Goal: Information Seeking & Learning: Learn about a topic

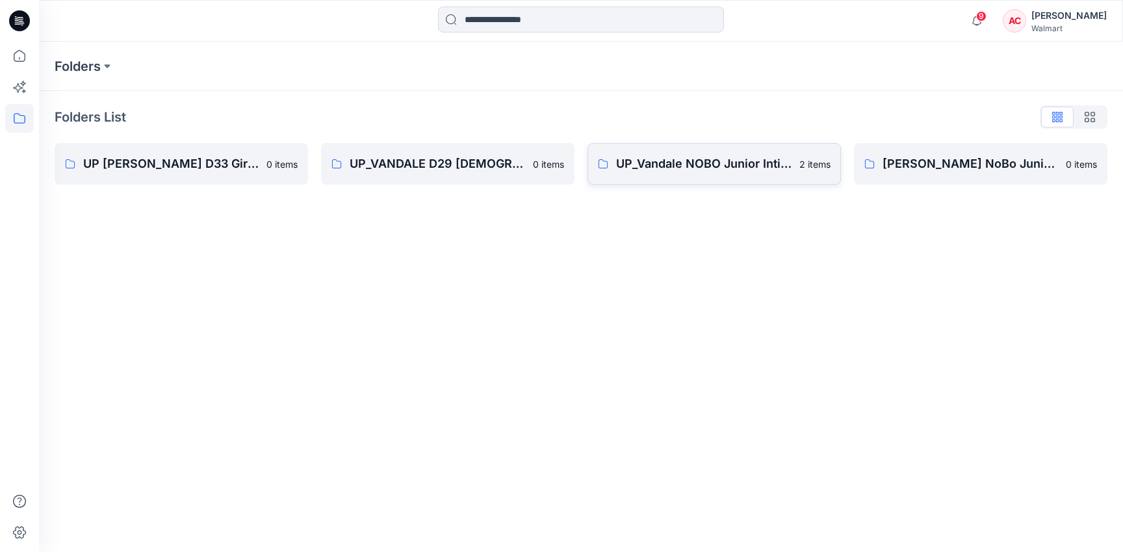
click at [701, 175] on link "UP_Vandale NOBO Junior Intimates 2 items" at bounding box center [713, 164] width 253 height 42
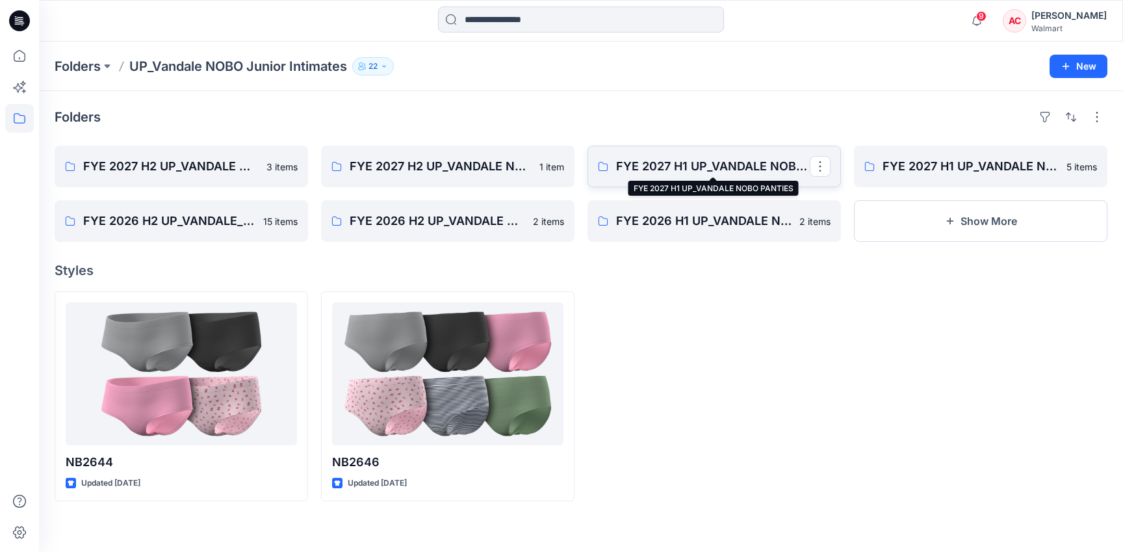
click at [668, 175] on p "FYE 2027 H1 UP_VANDALE NOBO PANTIES" at bounding box center [713, 166] width 194 height 18
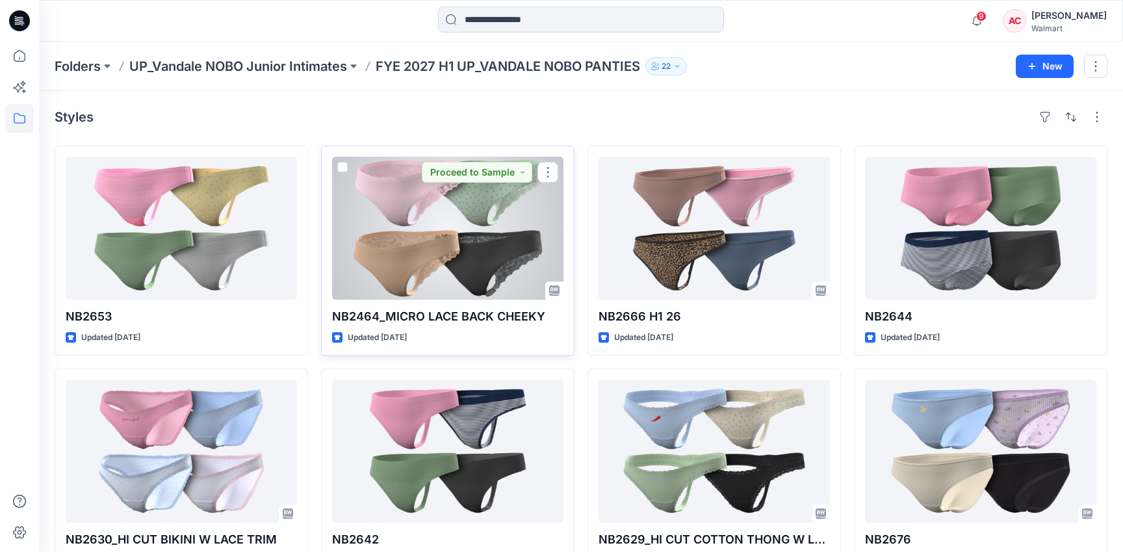
scroll to position [53, 0]
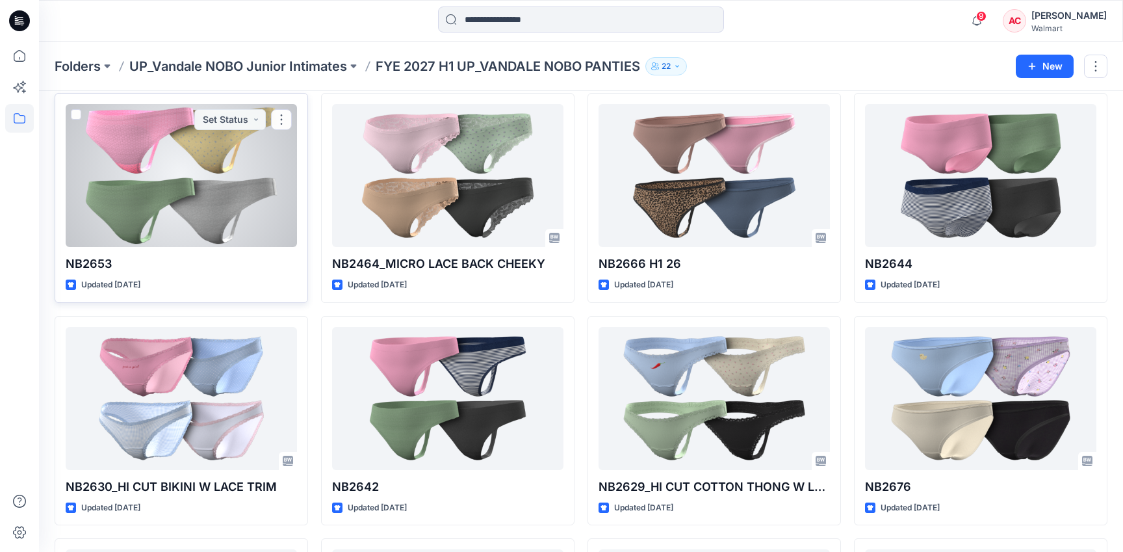
click at [173, 222] on div at bounding box center [181, 175] width 231 height 143
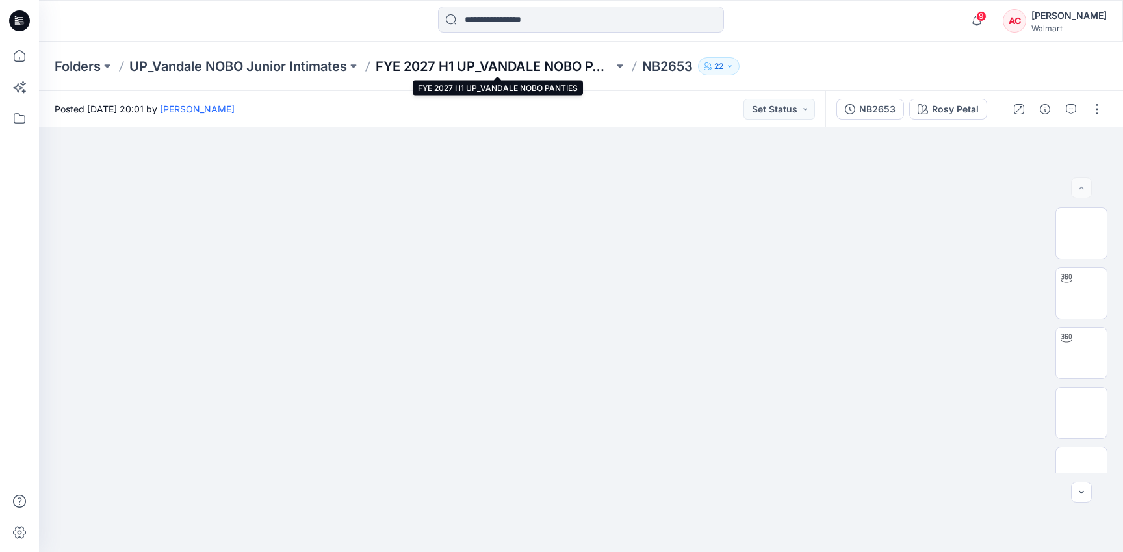
click at [503, 64] on p "FYE 2027 H1 UP_VANDALE NOBO PANTIES" at bounding box center [494, 66] width 238 height 18
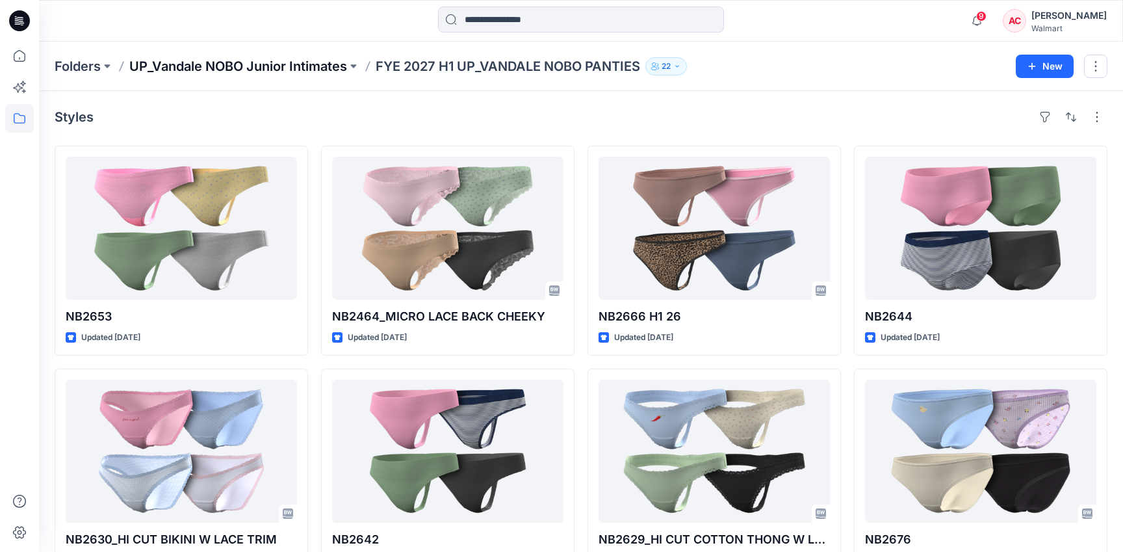
click at [210, 74] on p "UP_Vandale NOBO Junior Intimates" at bounding box center [238, 66] width 218 height 18
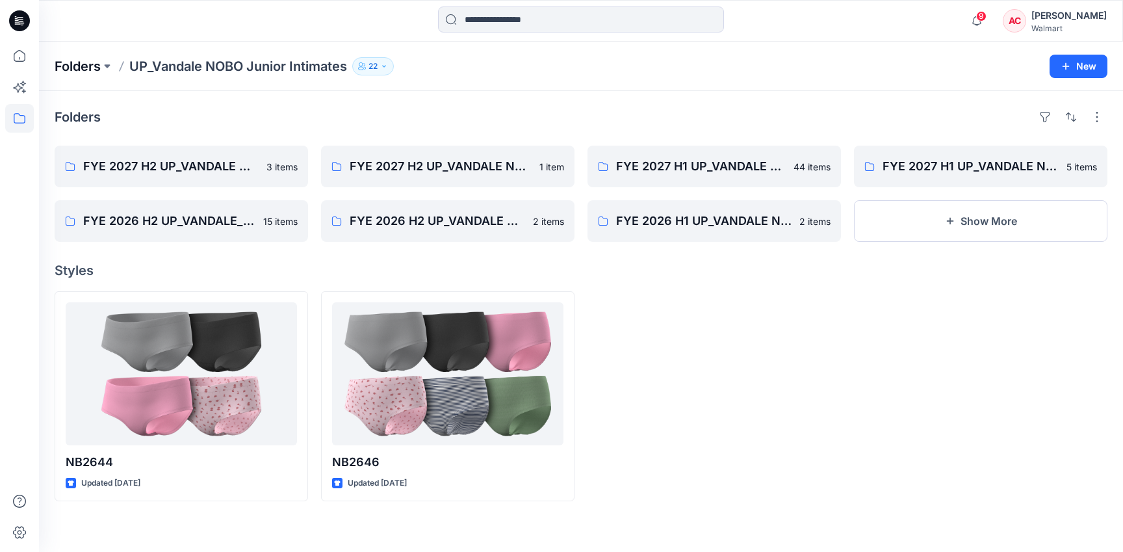
click at [73, 64] on p "Folders" at bounding box center [78, 66] width 46 height 18
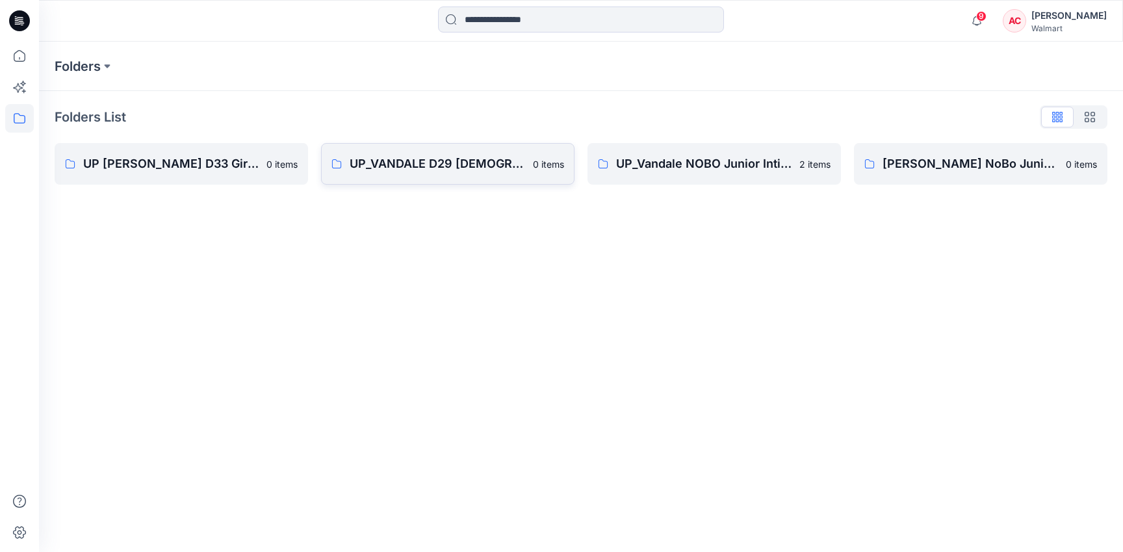
click at [424, 152] on link "UP_VANDALE D29 [DEMOGRAPHIC_DATA] Intimates - Joyspun 0 items" at bounding box center [447, 164] width 253 height 42
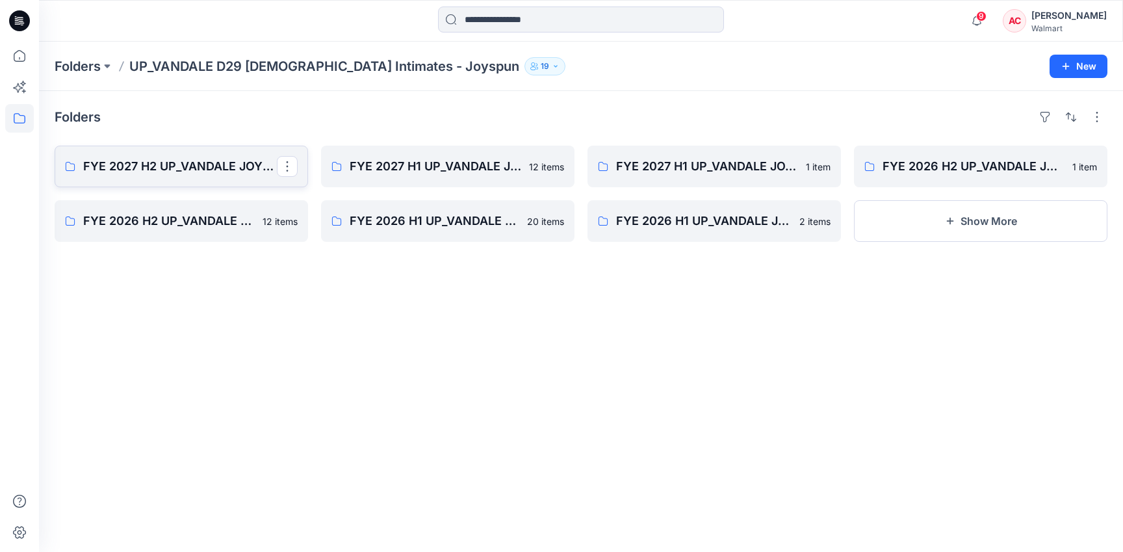
click at [139, 162] on p "FYE 2027 H2 UP_VANDALE JOYSPUN PANTIES" at bounding box center [180, 166] width 194 height 18
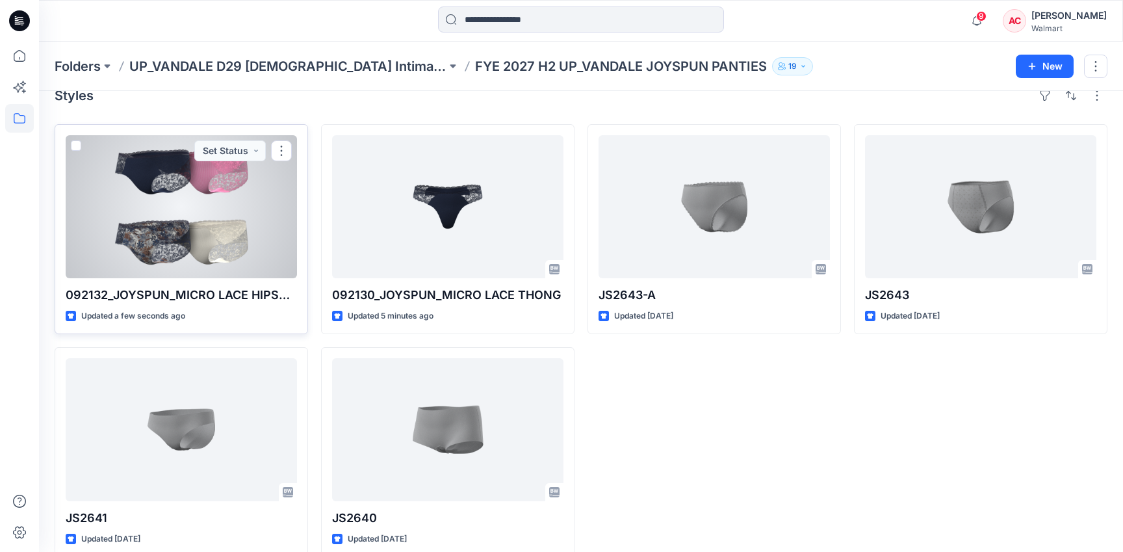
scroll to position [25, 0]
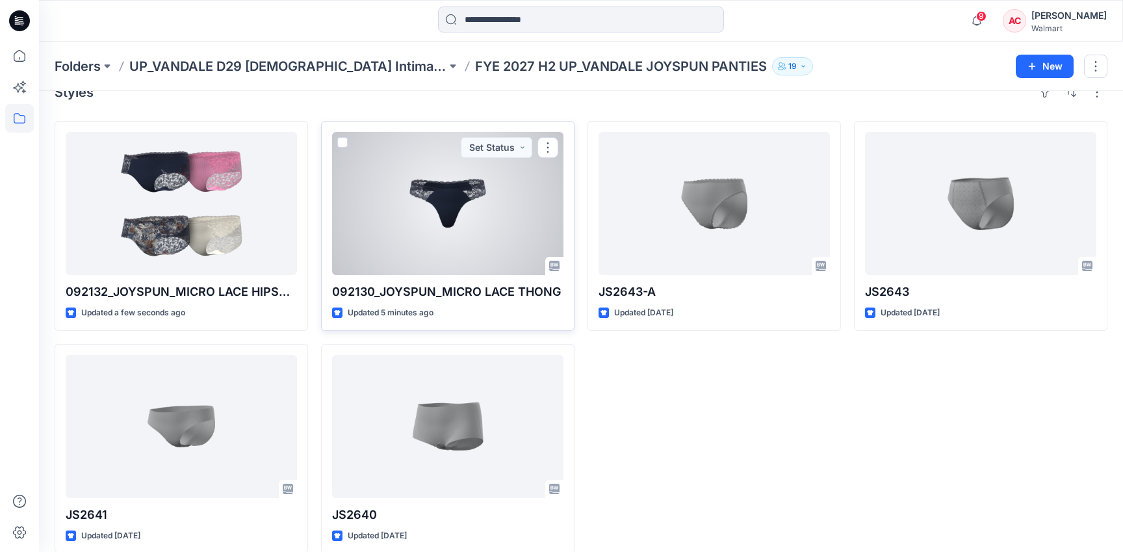
click at [454, 195] on div at bounding box center [447, 203] width 231 height 143
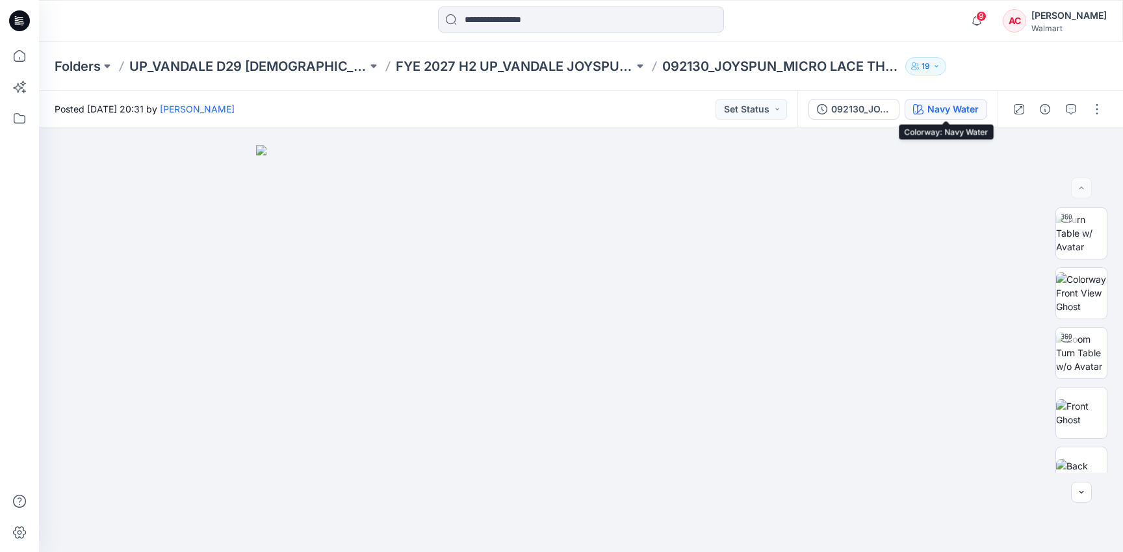
click at [958, 110] on div "Navy Water" at bounding box center [952, 109] width 51 height 14
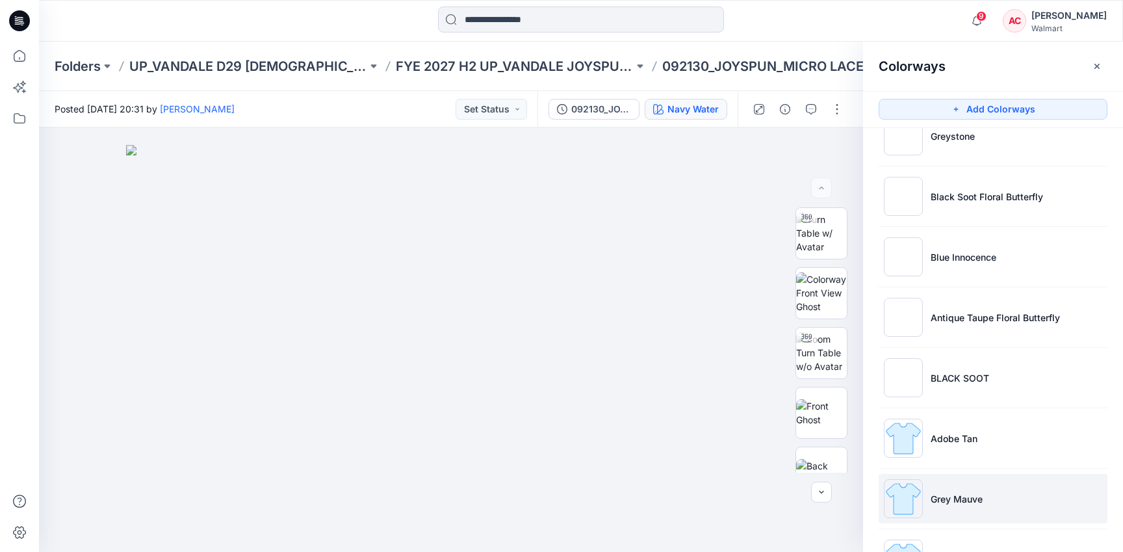
scroll to position [487, 0]
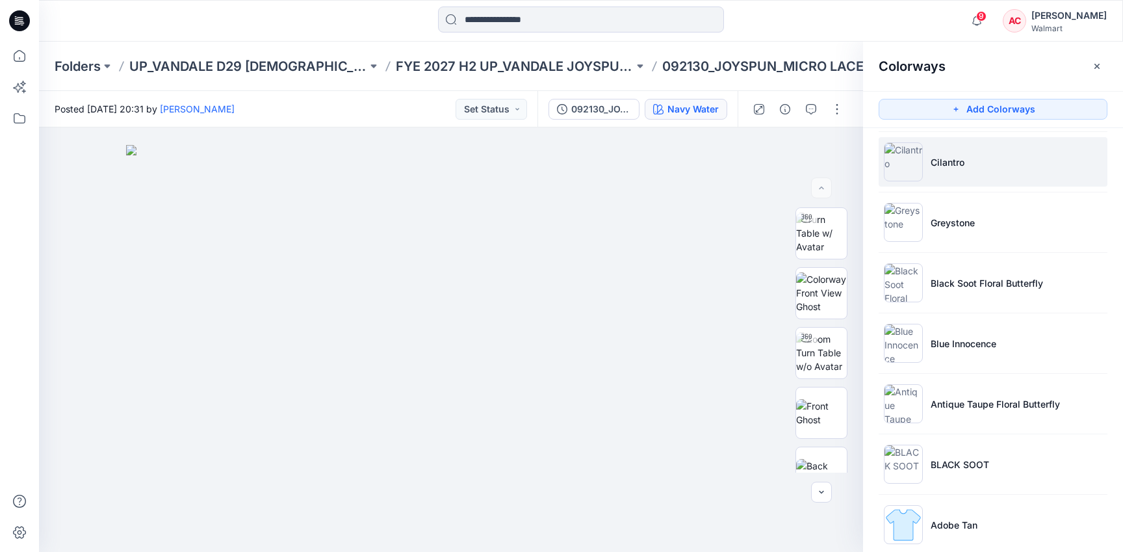
click at [940, 177] on li "Cilantro" at bounding box center [992, 161] width 229 height 49
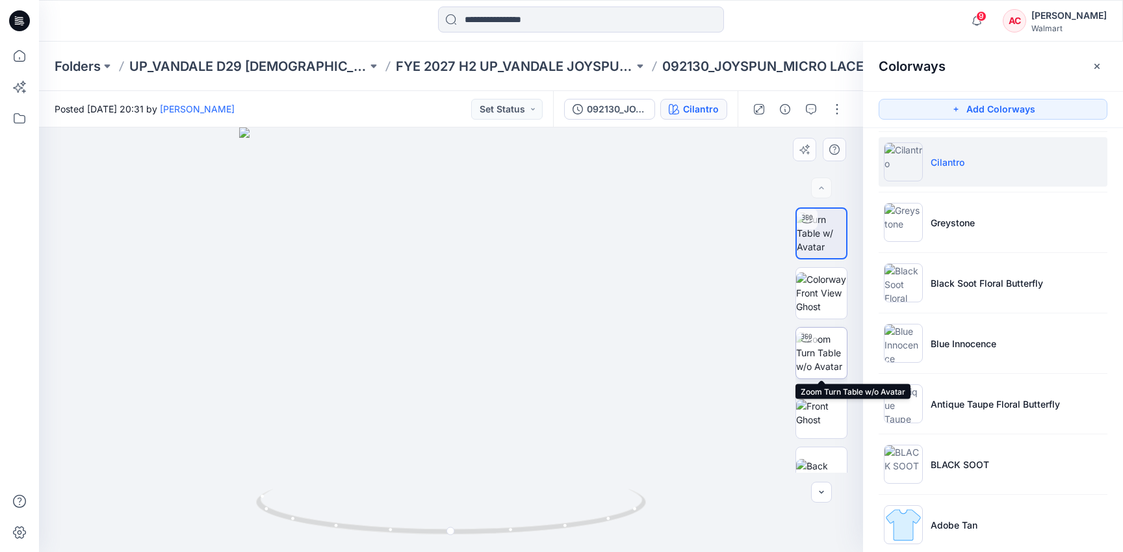
click at [827, 346] on img at bounding box center [821, 352] width 51 height 41
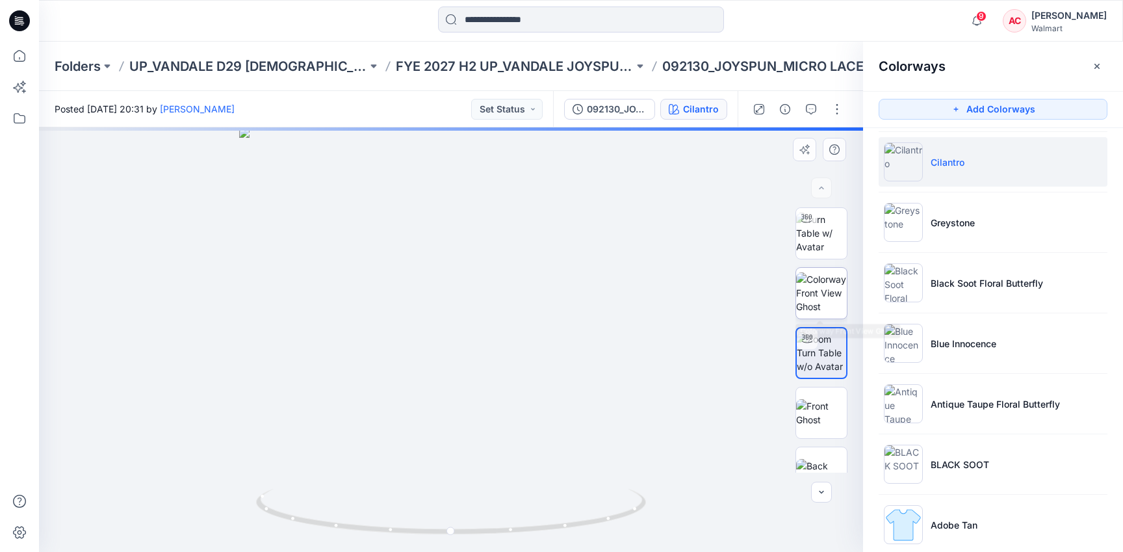
click at [824, 286] on img at bounding box center [821, 292] width 51 height 41
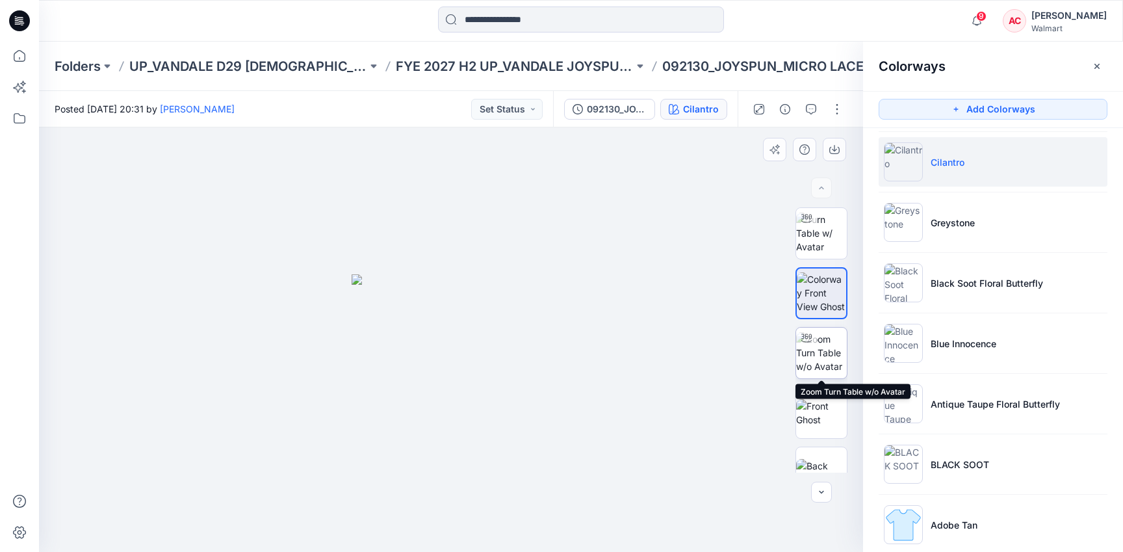
click at [826, 355] on img at bounding box center [821, 352] width 51 height 41
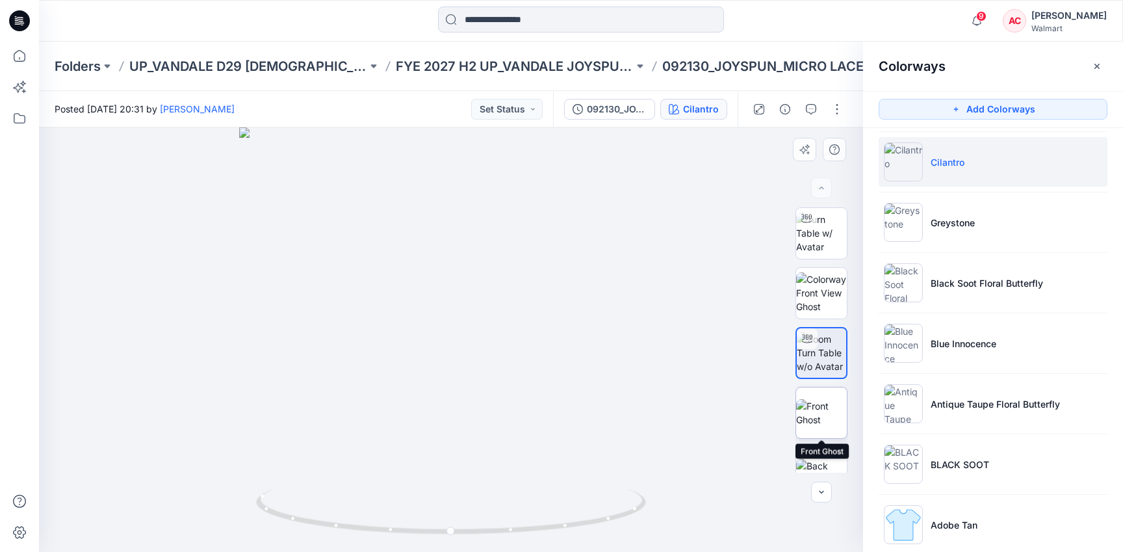
click at [824, 416] on img at bounding box center [821, 412] width 51 height 27
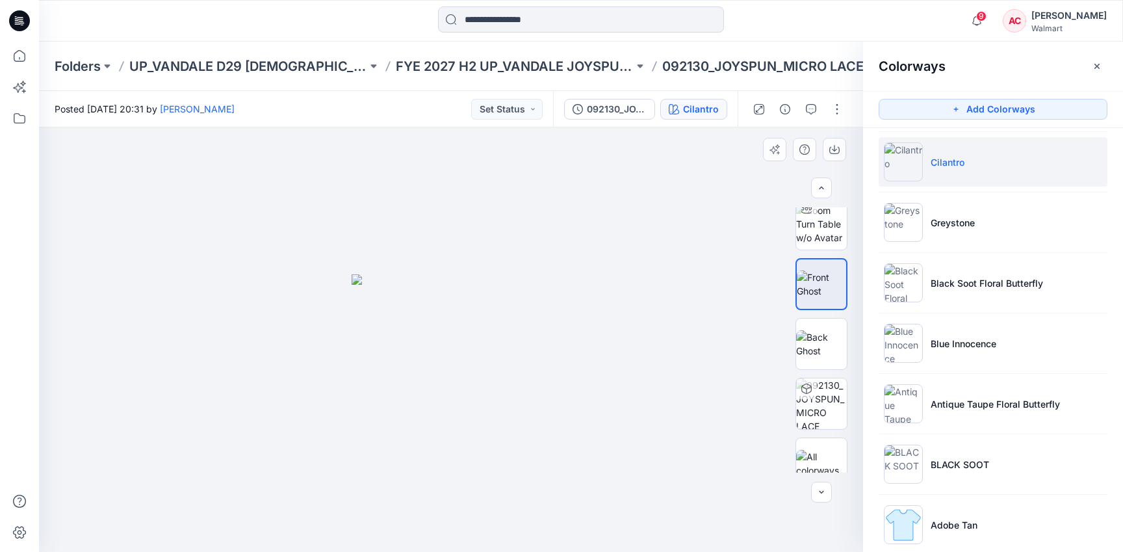
scroll to position [141, 0]
click at [822, 334] on img at bounding box center [821, 331] width 51 height 27
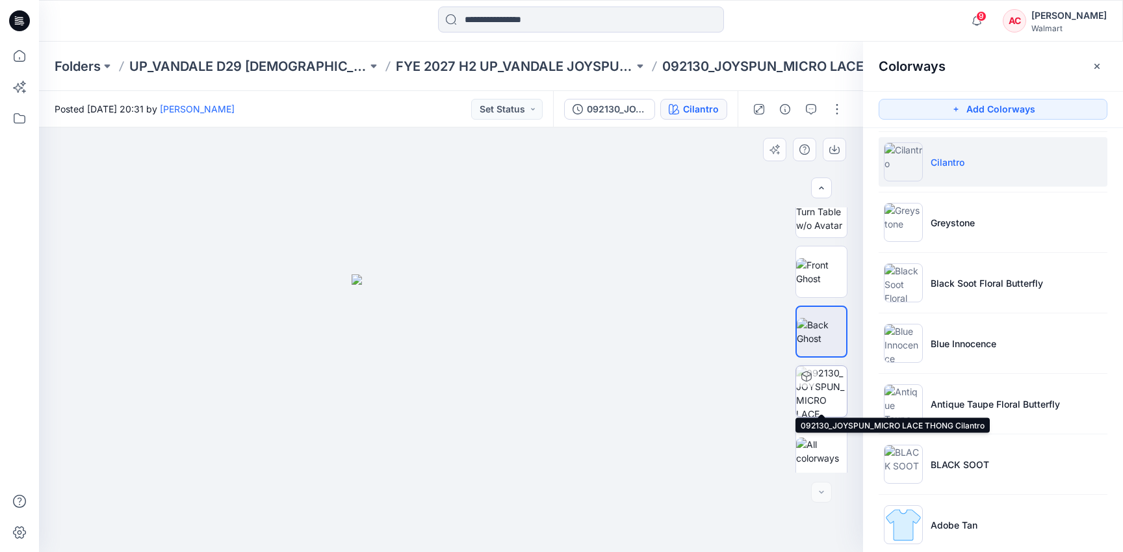
scroll to position [146, 0]
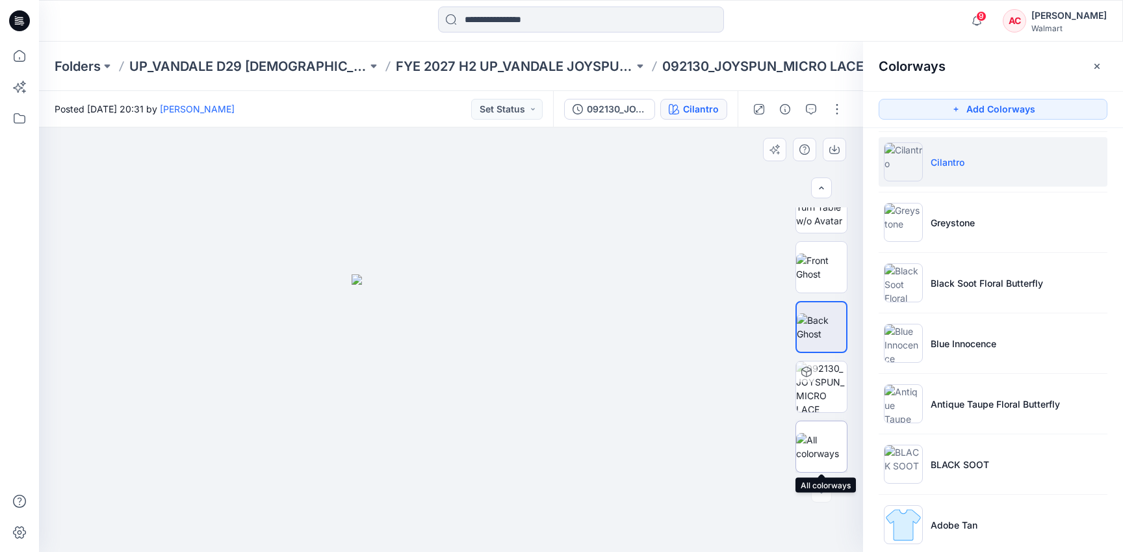
click at [821, 446] on img at bounding box center [821, 446] width 51 height 27
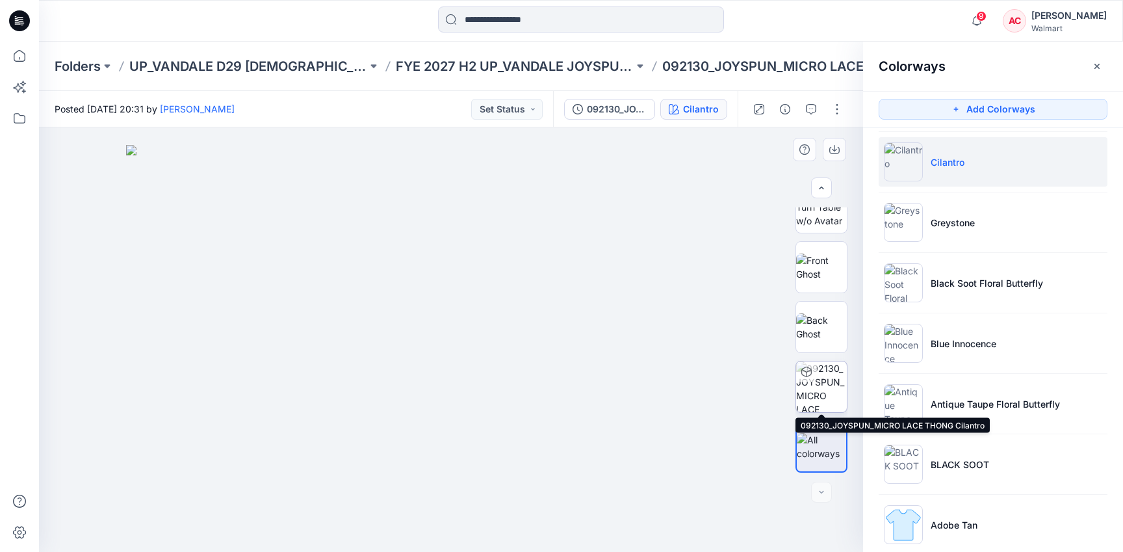
click at [819, 400] on img at bounding box center [821, 386] width 51 height 51
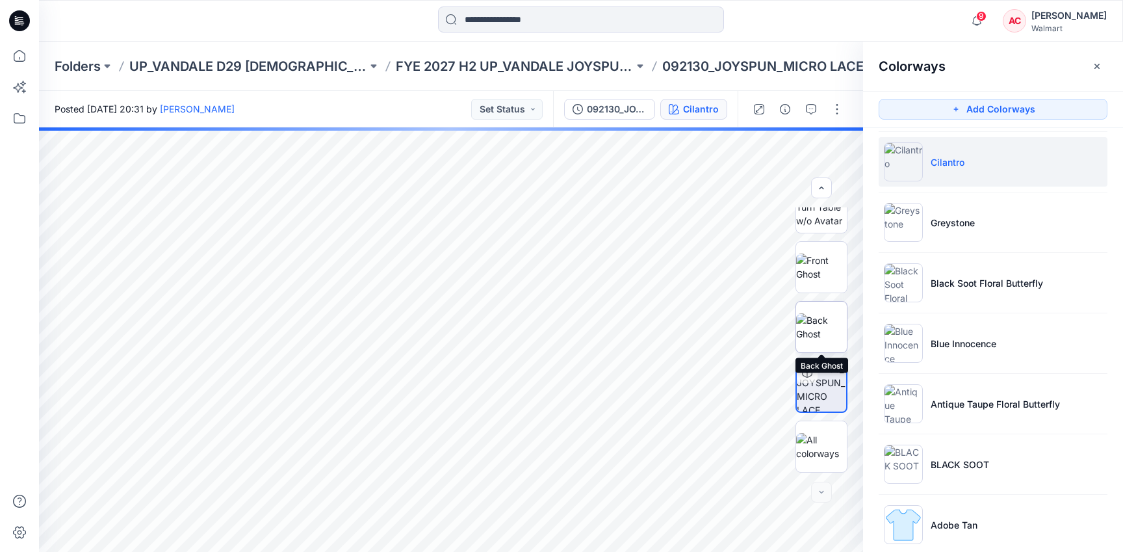
click at [830, 326] on img at bounding box center [821, 326] width 51 height 27
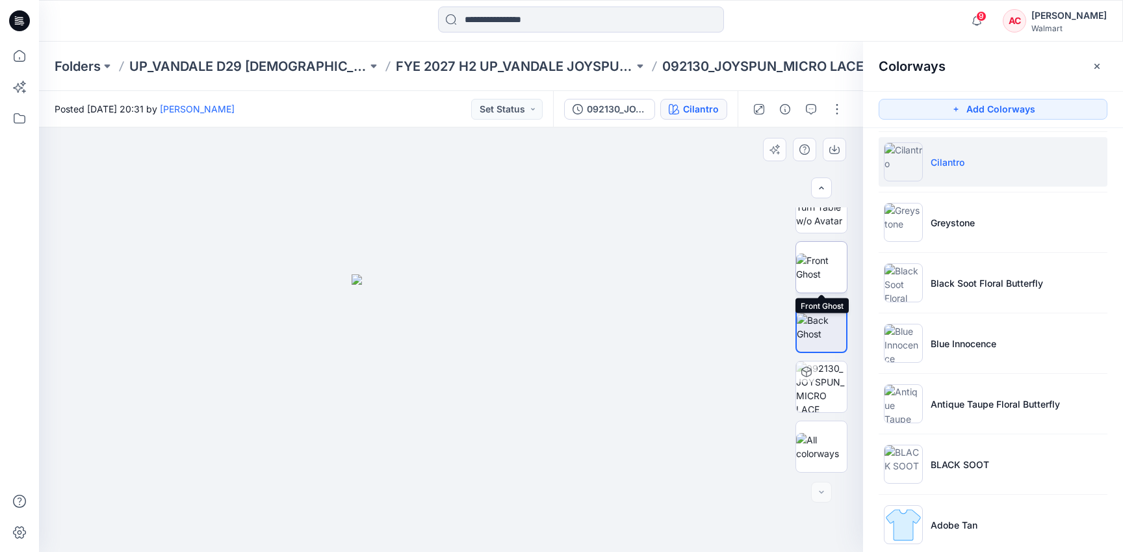
click at [815, 277] on img at bounding box center [821, 266] width 51 height 27
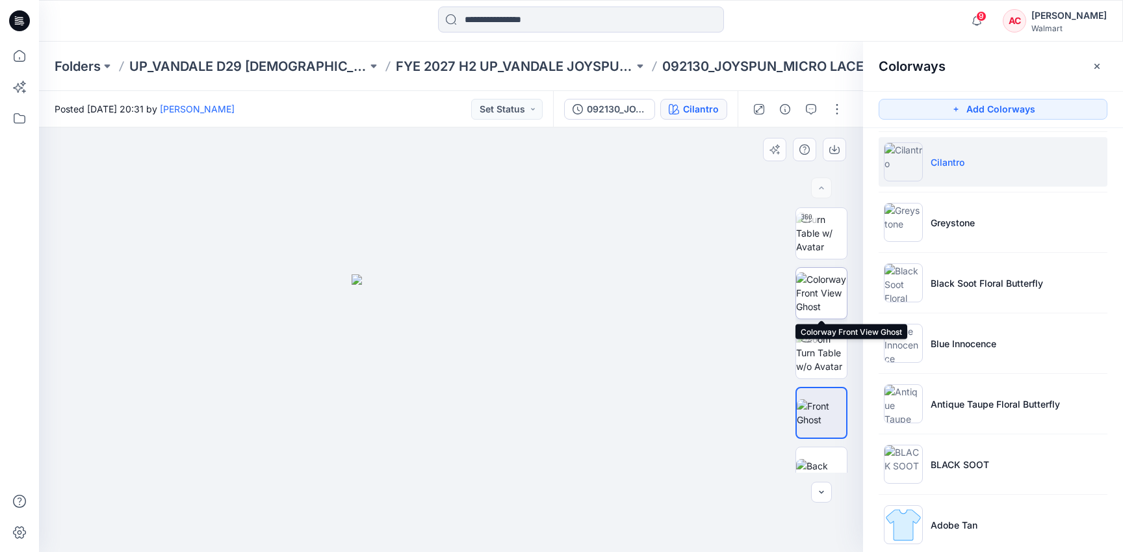
click at [818, 295] on img at bounding box center [821, 292] width 51 height 41
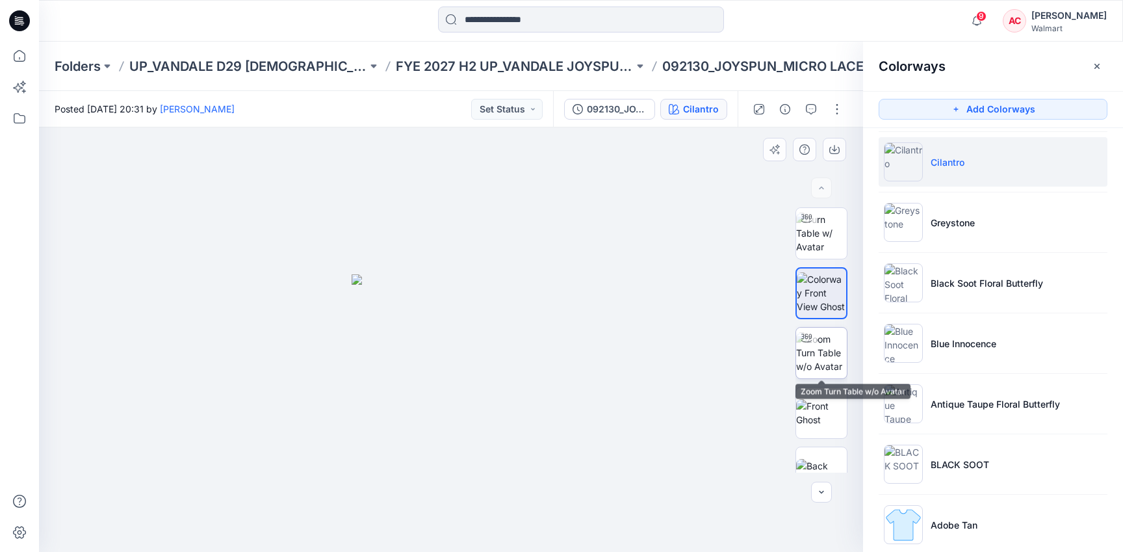
click at [818, 332] on img at bounding box center [821, 352] width 51 height 41
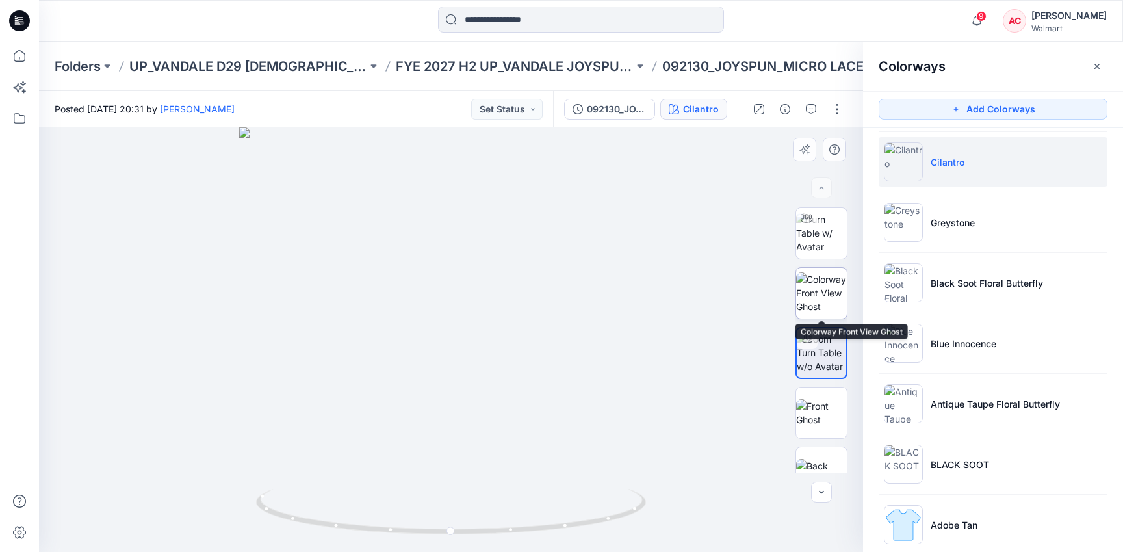
click at [826, 288] on img at bounding box center [821, 292] width 51 height 41
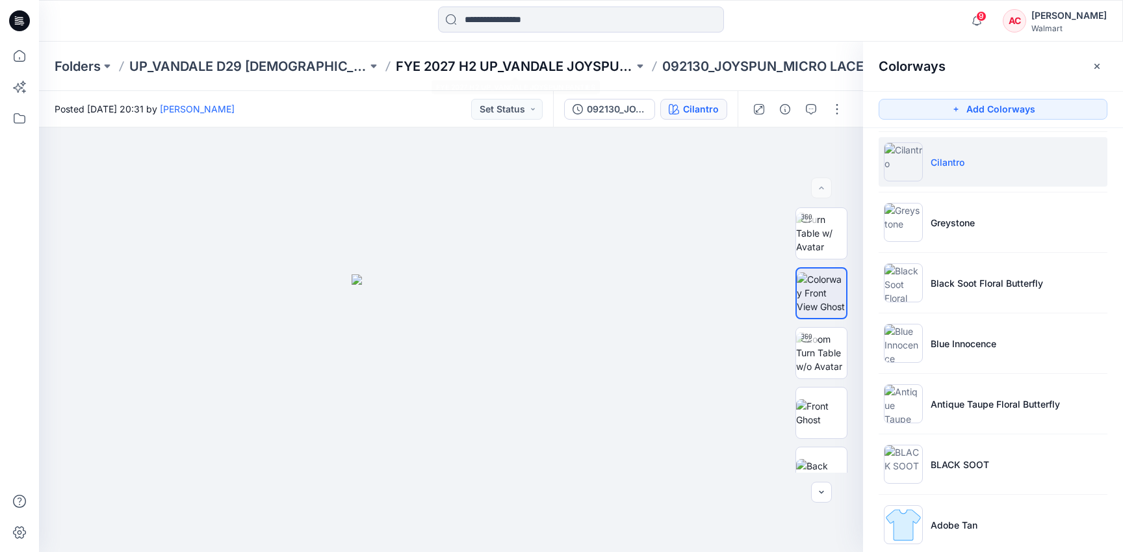
click at [513, 61] on p "FYE 2027 H2 UP_VANDALE JOYSPUN PANTIES" at bounding box center [515, 66] width 238 height 18
